Goal: Task Accomplishment & Management: Manage account settings

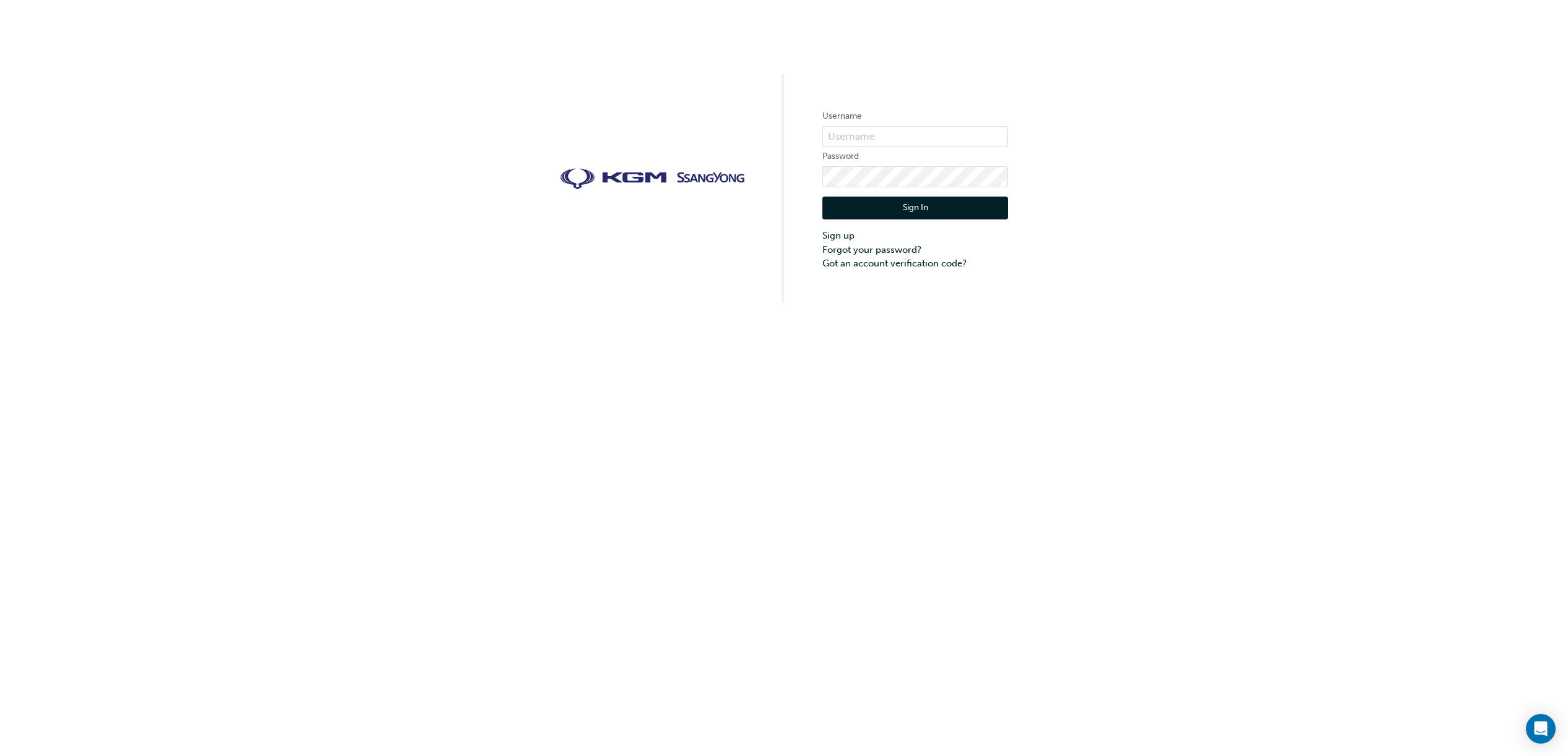
click at [1143, 184] on div "Username Password Sign In Sign up Forgot your password? Got an account verifica…" at bounding box center [784, 151] width 1568 height 303
click at [901, 141] on input "text" at bounding box center [915, 137] width 186 height 21
type input "bf.[PERSON_NAME].bellion"
drag, startPoint x: 937, startPoint y: 210, endPoint x: 1097, endPoint y: 231, distance: 161.4
click at [937, 211] on button "Sign In" at bounding box center [915, 208] width 186 height 24
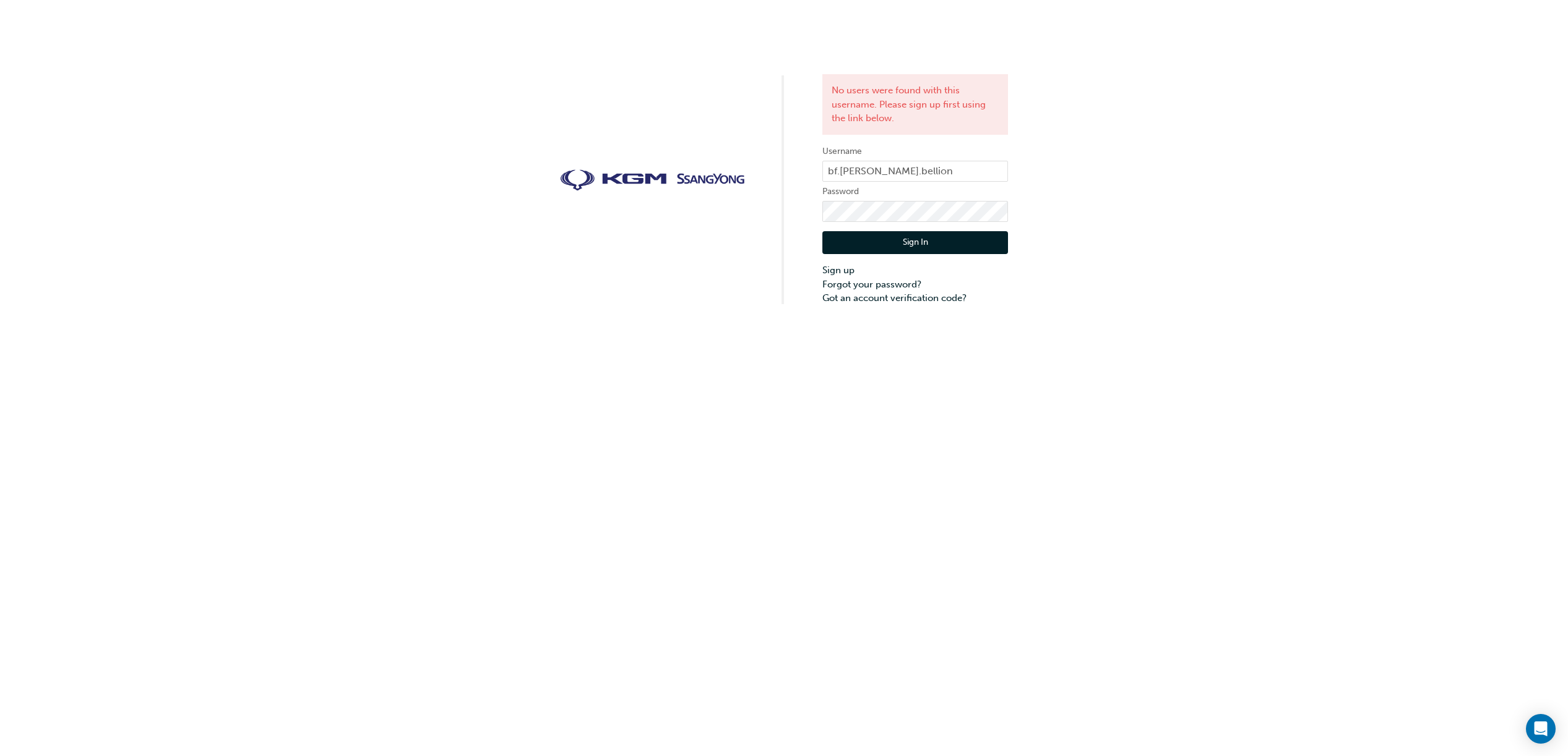
click at [1118, 181] on div "No users were found with this username. Please sign up first using the link bel…" at bounding box center [784, 152] width 1568 height 305
click at [887, 285] on link "Forgot your password?" at bounding box center [915, 284] width 186 height 14
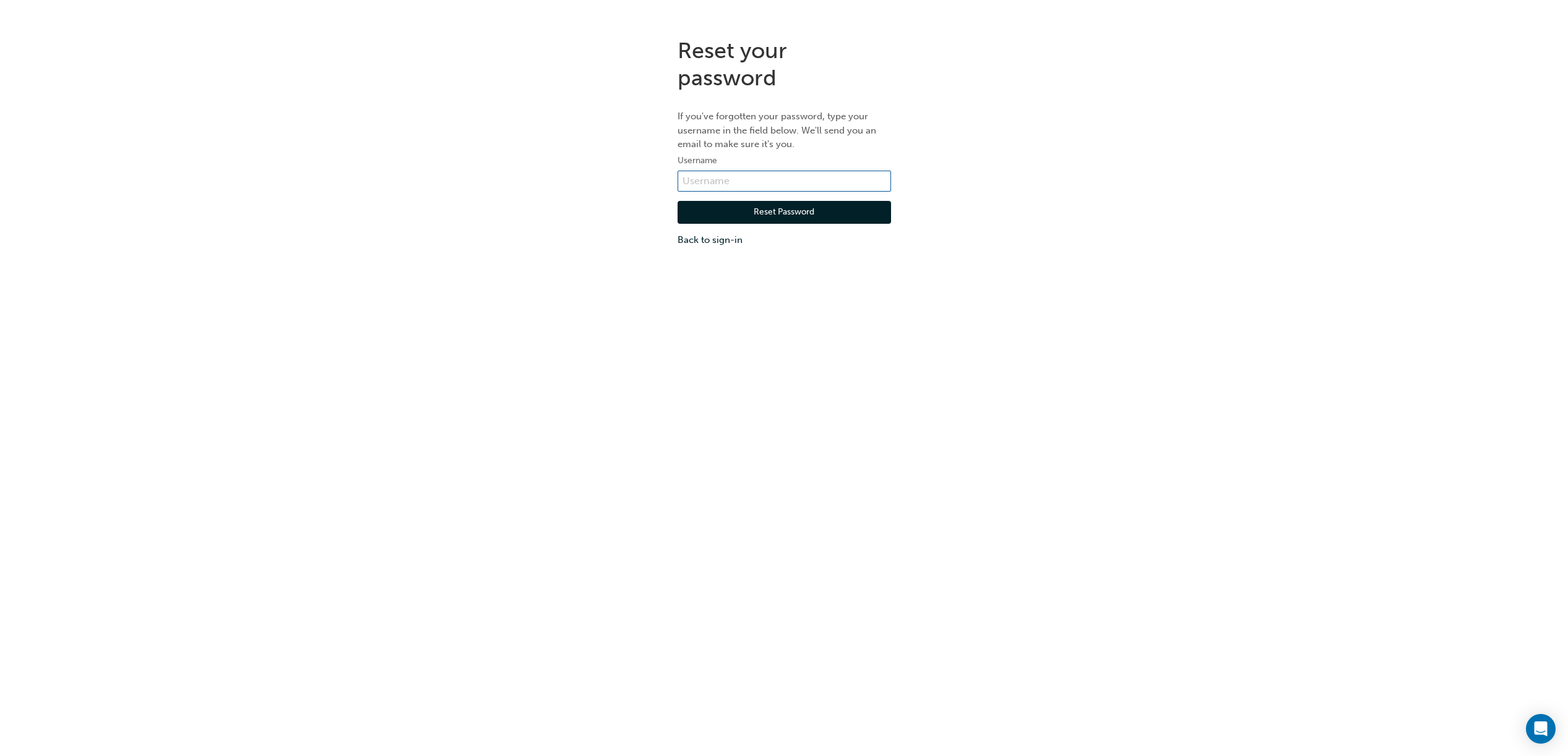
click at [760, 184] on input "text" at bounding box center [784, 181] width 213 height 21
type input "bf.[PERSON_NAME].bellion"
drag, startPoint x: 814, startPoint y: 208, endPoint x: 1117, endPoint y: 274, distance: 310.1
click at [815, 208] on button "Reset Password" at bounding box center [784, 212] width 213 height 24
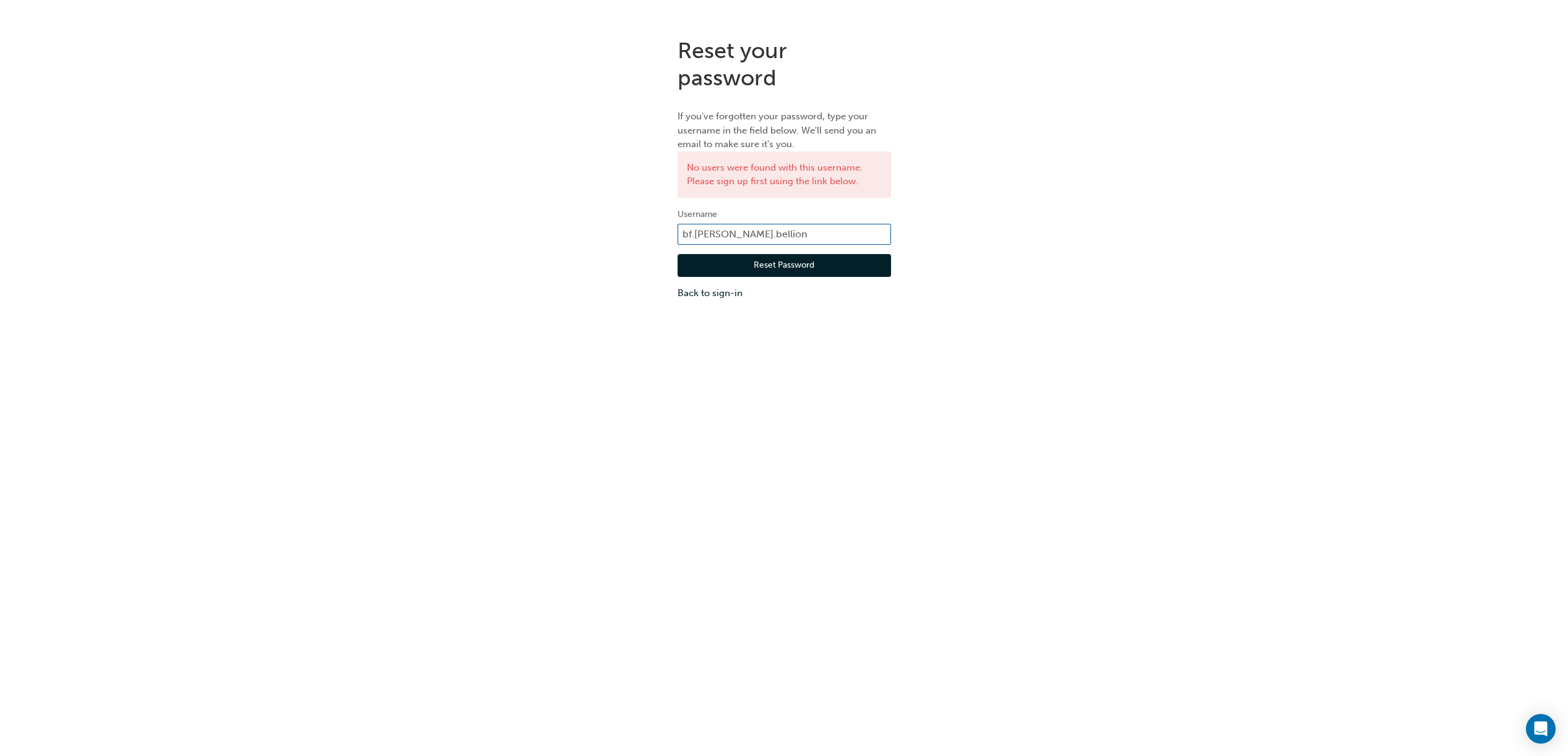
click at [751, 243] on input "bf.[PERSON_NAME].bellion" at bounding box center [784, 234] width 213 height 21
click at [879, 267] on button "Reset Password" at bounding box center [784, 265] width 213 height 24
click at [792, 267] on button "Reset Password" at bounding box center [784, 265] width 213 height 24
click at [782, 269] on button "Reset Password" at bounding box center [784, 265] width 213 height 24
click at [764, 243] on input "bf.[PERSON_NAME].bellion" at bounding box center [784, 234] width 213 height 21
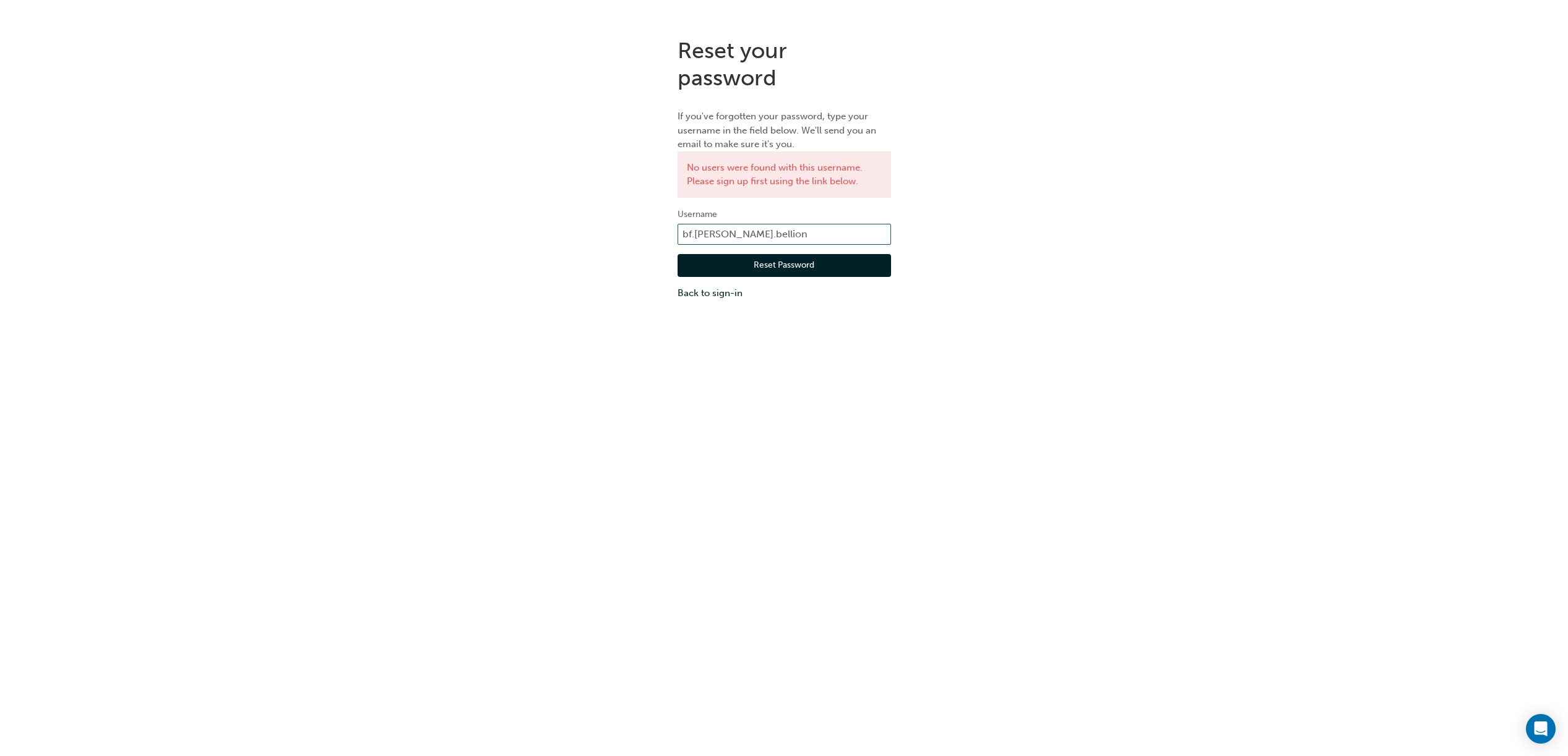
drag, startPoint x: 776, startPoint y: 243, endPoint x: 653, endPoint y: 234, distance: 123.3
click at [623, 231] on div "Reset your password If you've forgotten your password, type your username in th…" at bounding box center [784, 168] width 1568 height 282
click at [1006, 428] on div "Reset your password If you've forgotten your password, type your username in th…" at bounding box center [784, 405] width 1568 height 756
click at [830, 269] on button "Reset Password" at bounding box center [784, 265] width 213 height 24
drag, startPoint x: 764, startPoint y: 233, endPoint x: 666, endPoint y: 225, distance: 98.3
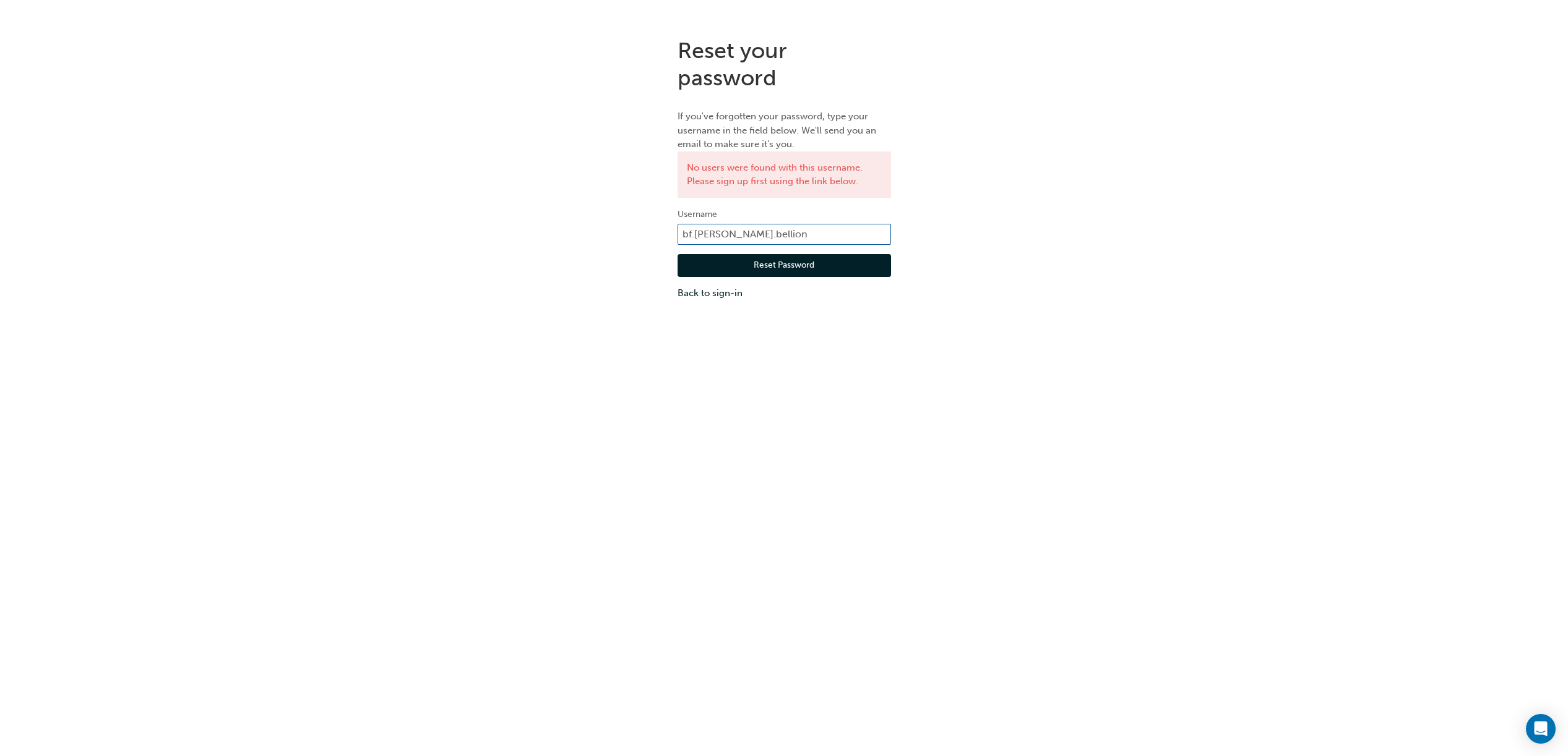
click at [667, 225] on div "Reset your password If you've forgotten your password, type your username in th…" at bounding box center [784, 168] width 1568 height 282
type input "[PERSON_NAME][EMAIL_ADDRESS][DOMAIN_NAME]"
drag, startPoint x: 762, startPoint y: 265, endPoint x: 787, endPoint y: 263, distance: 25.1
click at [762, 265] on button "Reset Password" at bounding box center [784, 265] width 213 height 24
click at [878, 269] on button "Reset Password" at bounding box center [784, 265] width 213 height 24
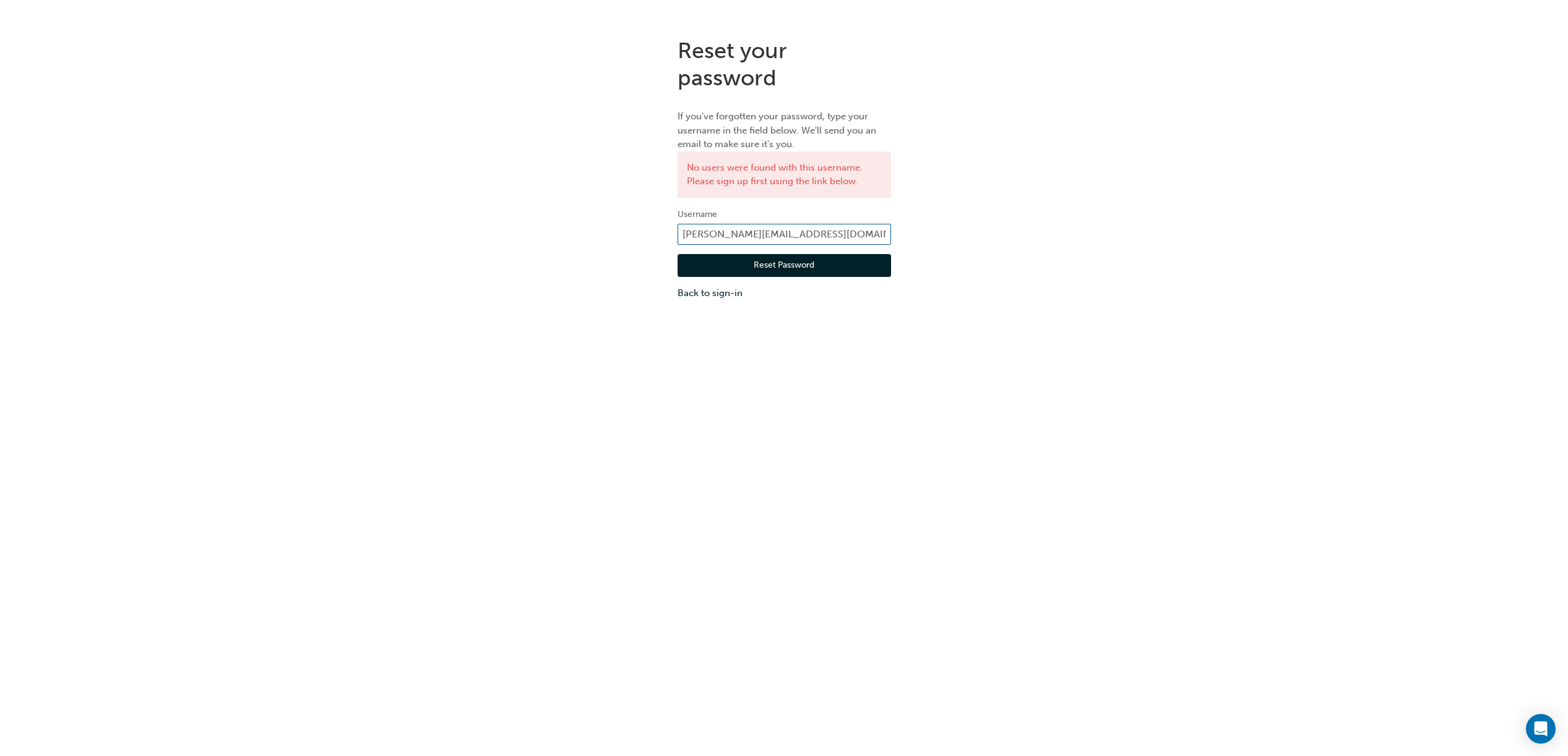
drag, startPoint x: 685, startPoint y: 230, endPoint x: 581, endPoint y: 229, distance: 104.0
click at [582, 229] on div "Reset your password If you've forgotten your password, type your username in th…" at bounding box center [784, 168] width 1568 height 282
type input "bf.[PERSON_NAME].bellion"
click at [793, 268] on button "Reset Password" at bounding box center [784, 265] width 213 height 24
